Goal: Task Accomplishment & Management: Use online tool/utility

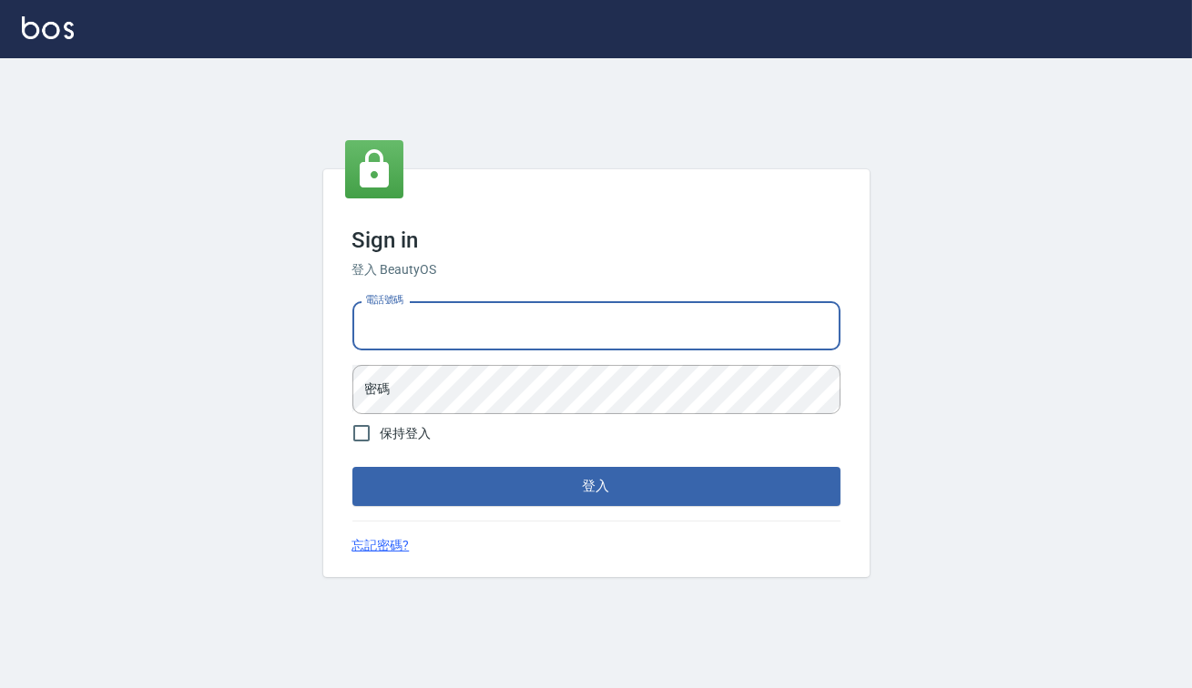
click at [537, 313] on input "電話號碼" at bounding box center [596, 325] width 488 height 49
type input "82850382"
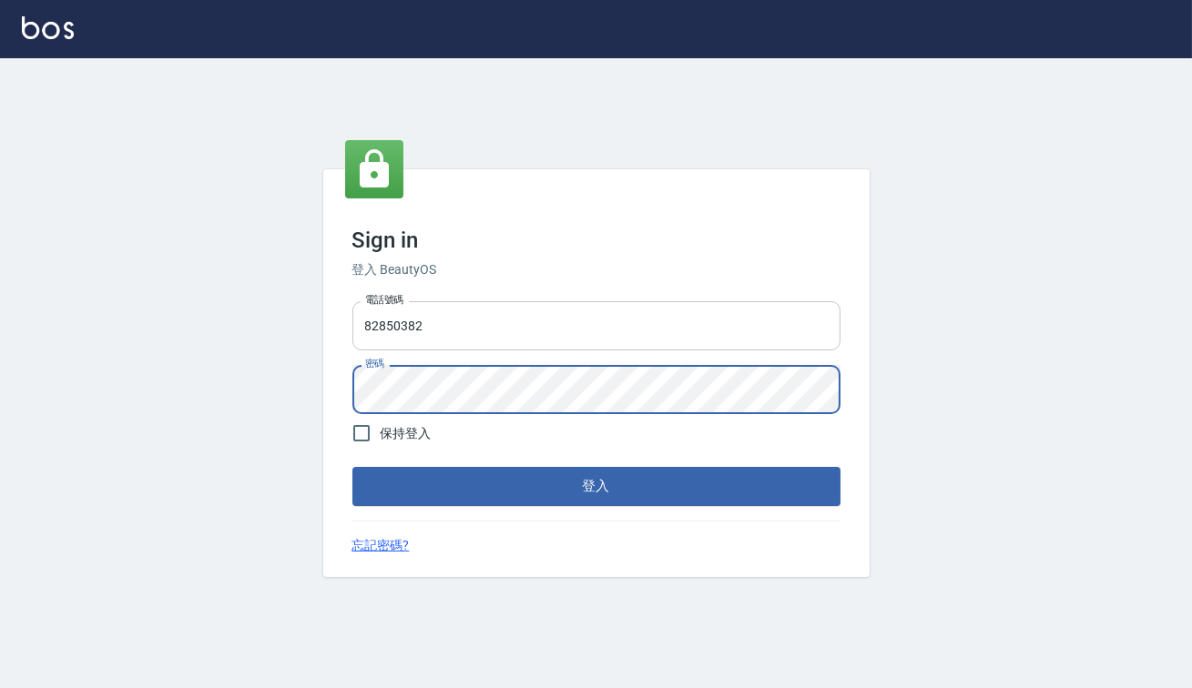
click at [352, 467] on button "登入" at bounding box center [596, 486] width 488 height 38
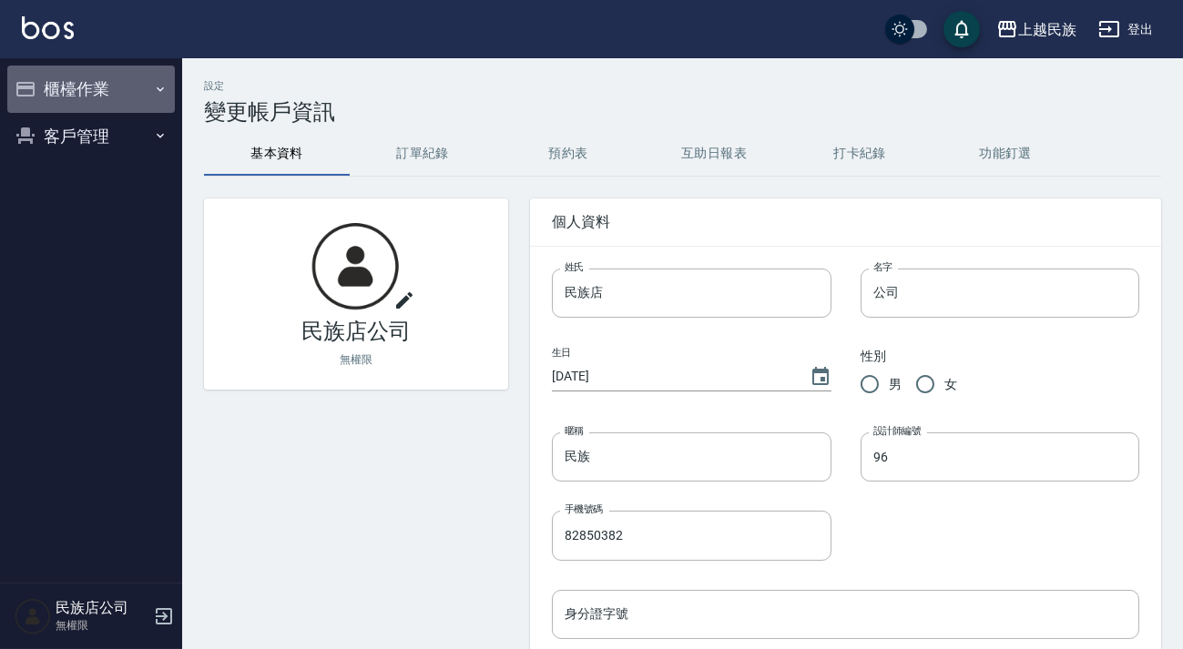
click at [34, 82] on icon "button" at bounding box center [25, 89] width 18 height 15
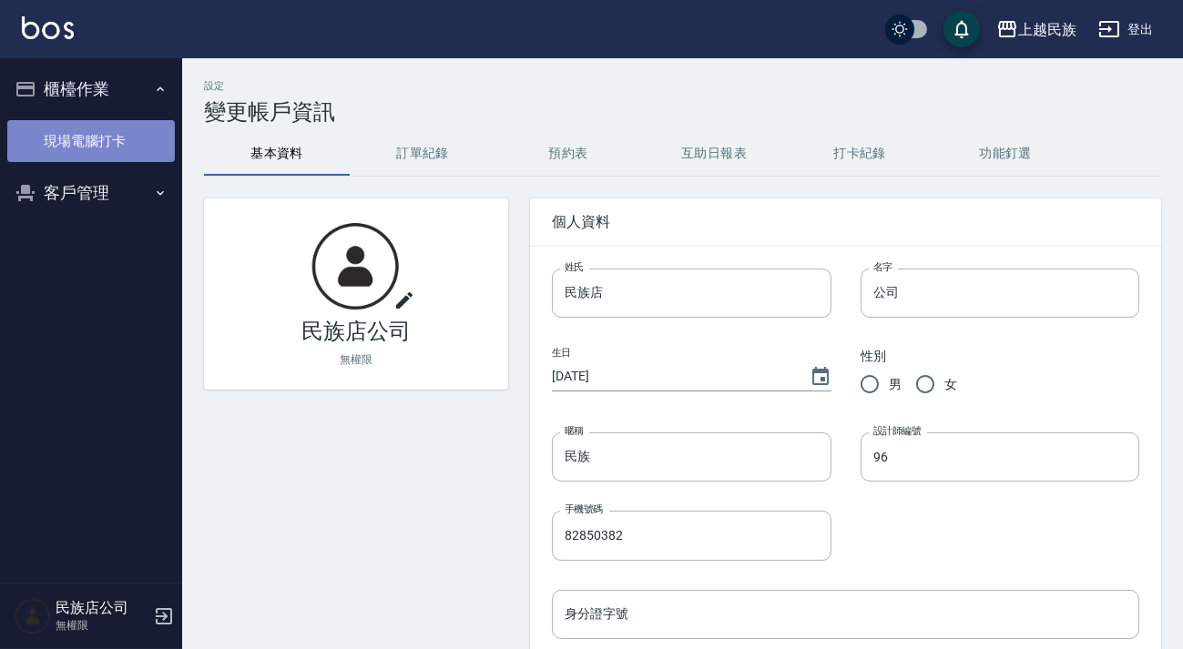
click at [72, 161] on link "現場電腦打卡" at bounding box center [91, 141] width 168 height 42
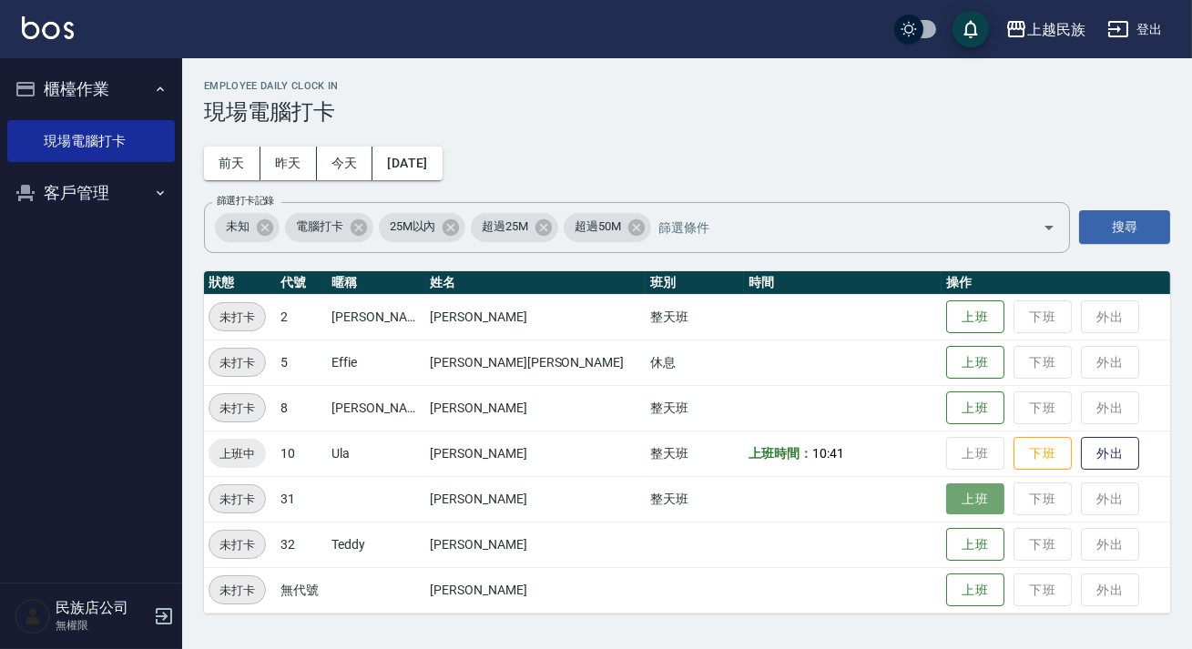
click at [946, 495] on button "上班" at bounding box center [975, 500] width 58 height 32
